Goal: Find specific page/section: Find specific page/section

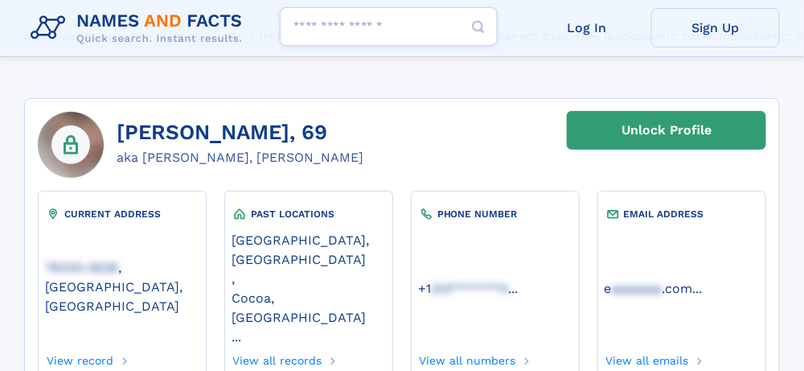
scroll to position [161, 0]
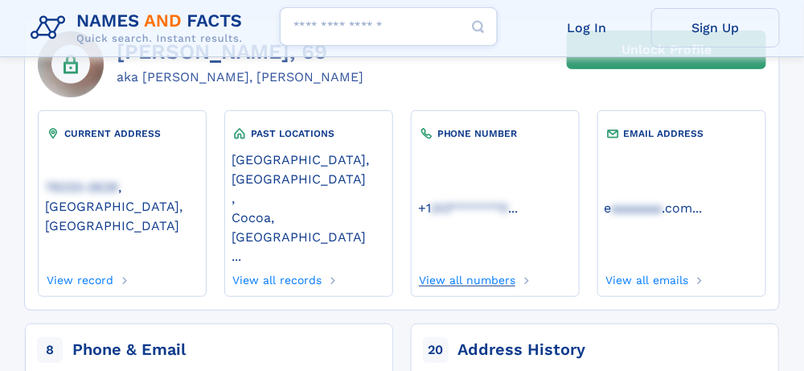
click at [482, 269] on link "View all numbers" at bounding box center [467, 278] width 98 height 18
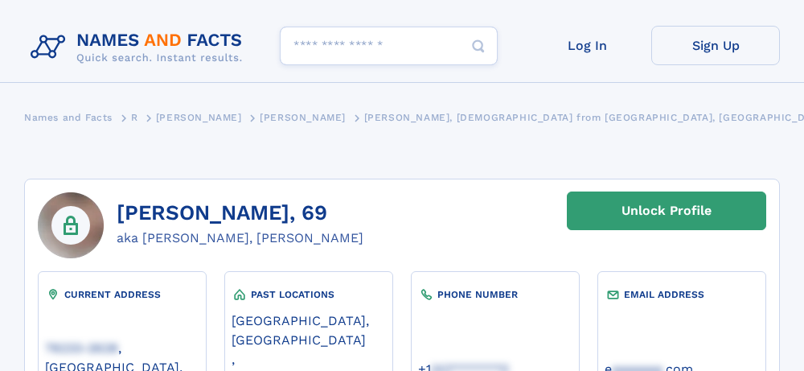
scroll to position [161, 0]
